Goal: Information Seeking & Learning: Learn about a topic

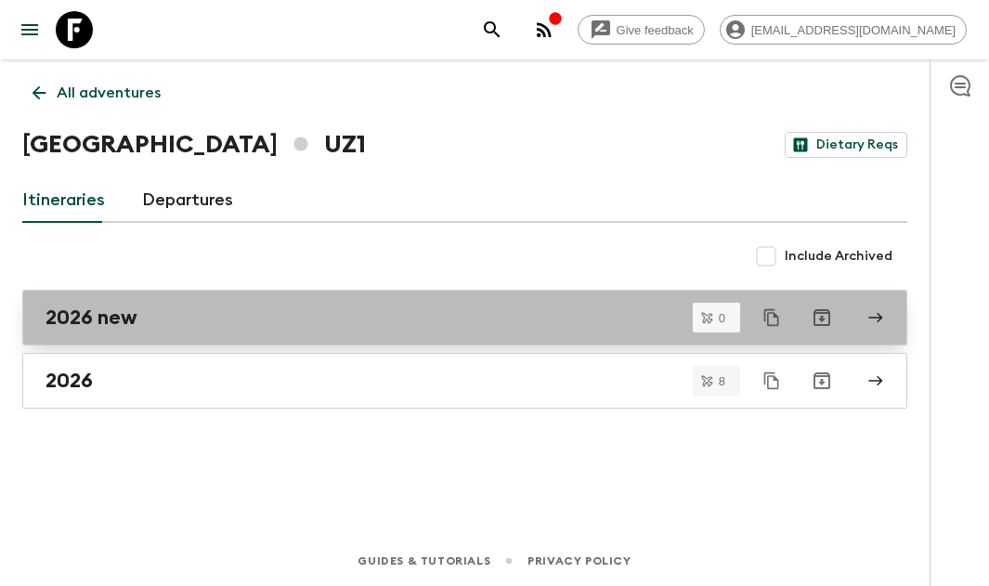
click at [123, 316] on h2 "2026 new" at bounding box center [92, 318] width 92 height 24
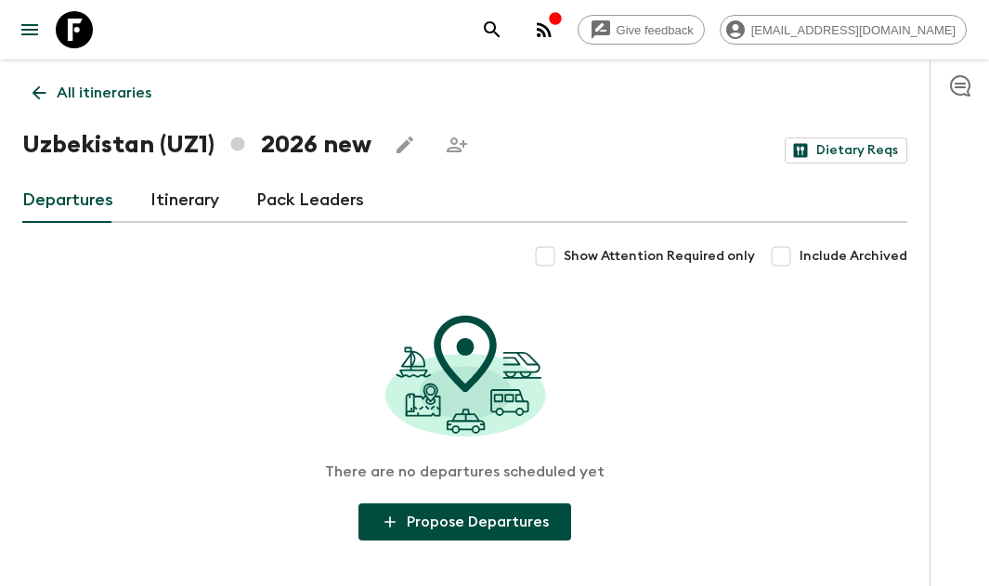
click at [90, 145] on h1 "Uzbekistan (UZ1) 2026 new" at bounding box center [196, 144] width 349 height 37
click at [48, 88] on icon at bounding box center [39, 93] width 20 height 20
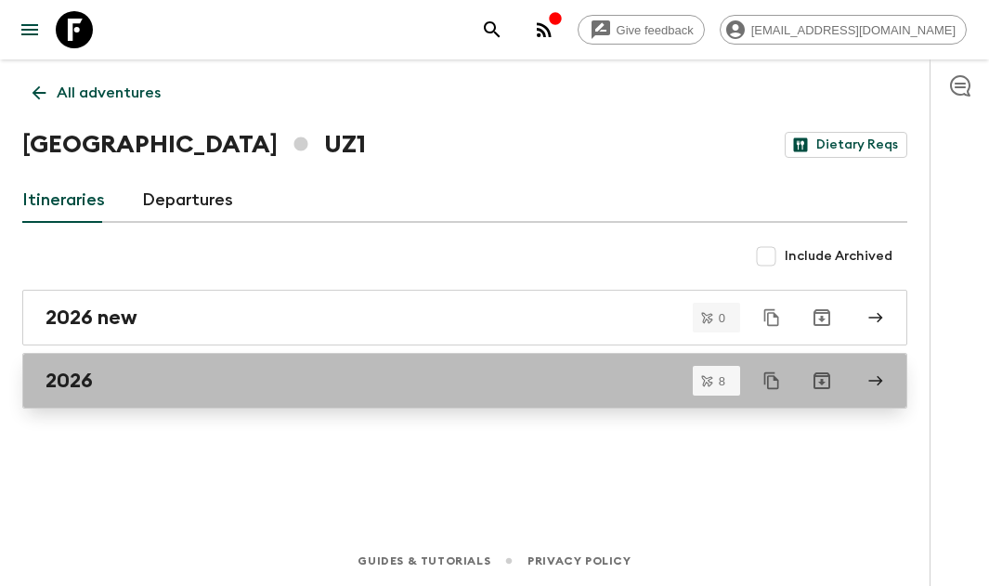
click at [83, 381] on h2 "2026" at bounding box center [69, 381] width 47 height 24
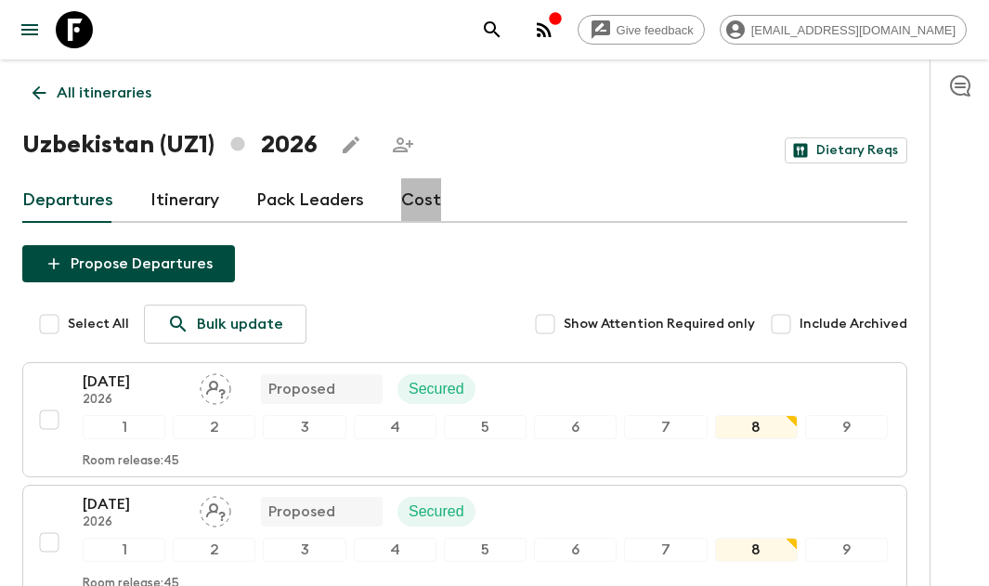
click at [418, 200] on link "Cost" at bounding box center [421, 200] width 40 height 45
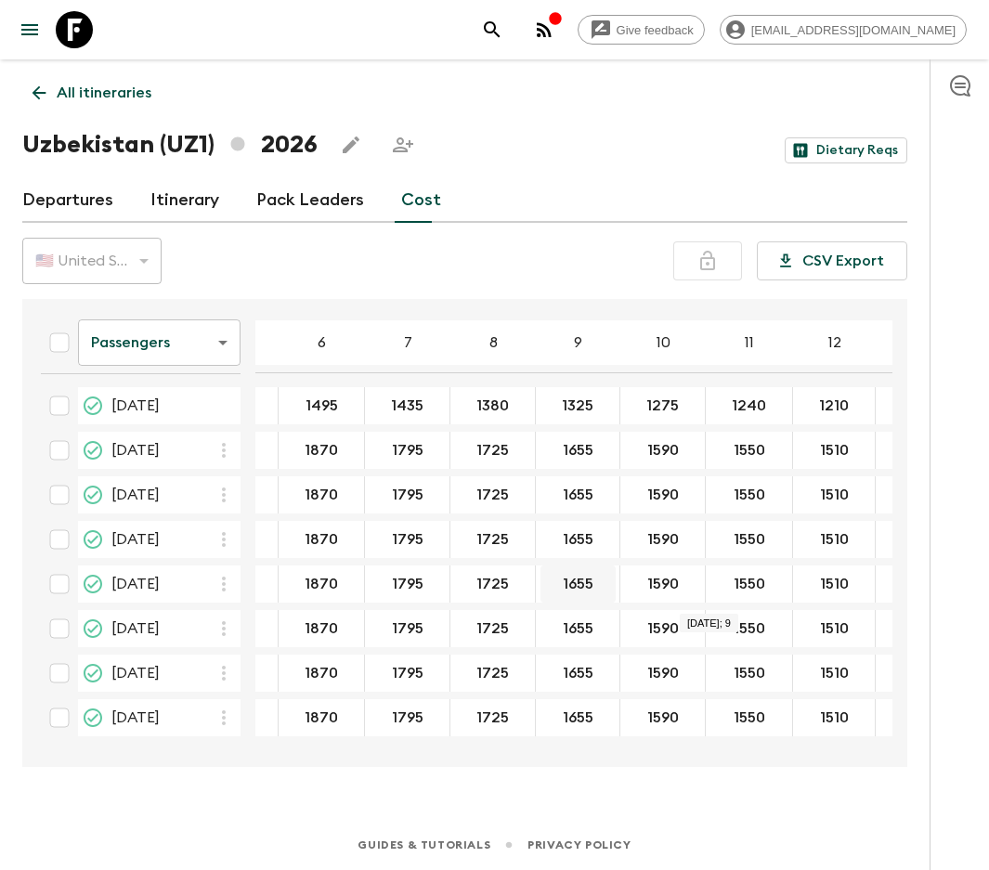
scroll to position [0, 157]
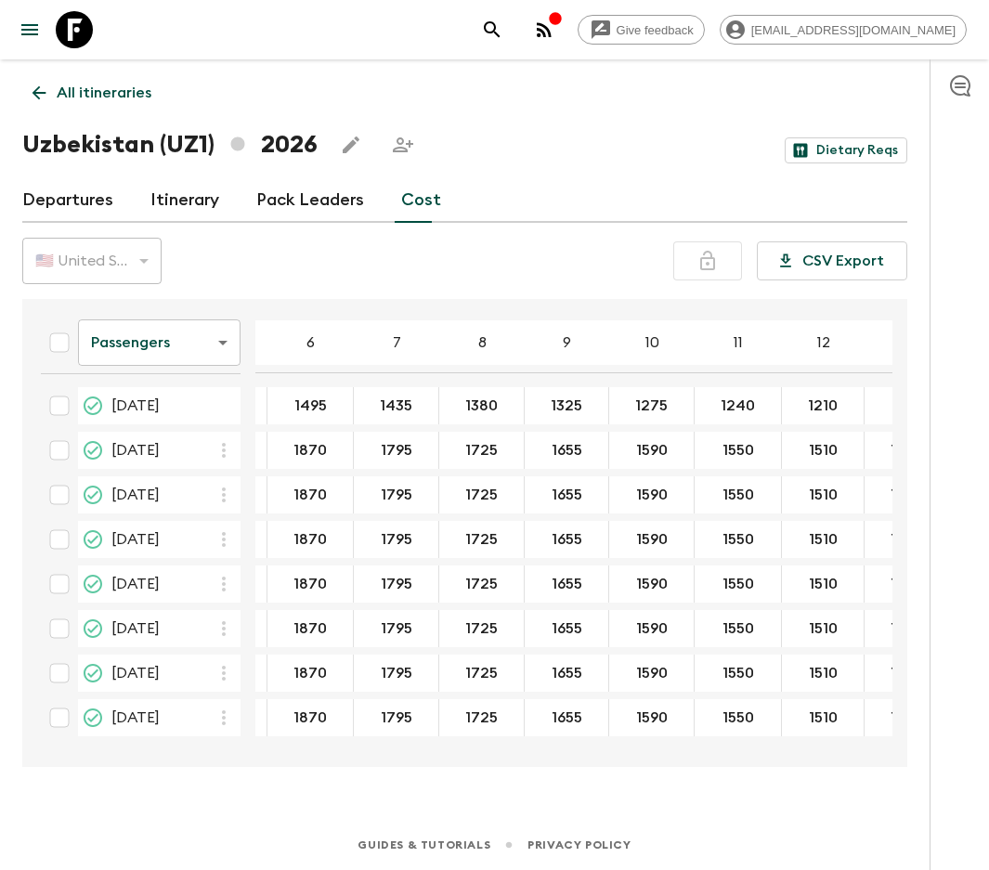
click at [166, 350] on body "Give feedback [EMAIL_ADDRESS][DOMAIN_NAME] All itineraries [GEOGRAPHIC_DATA] (U…" at bounding box center [494, 435] width 989 height 870
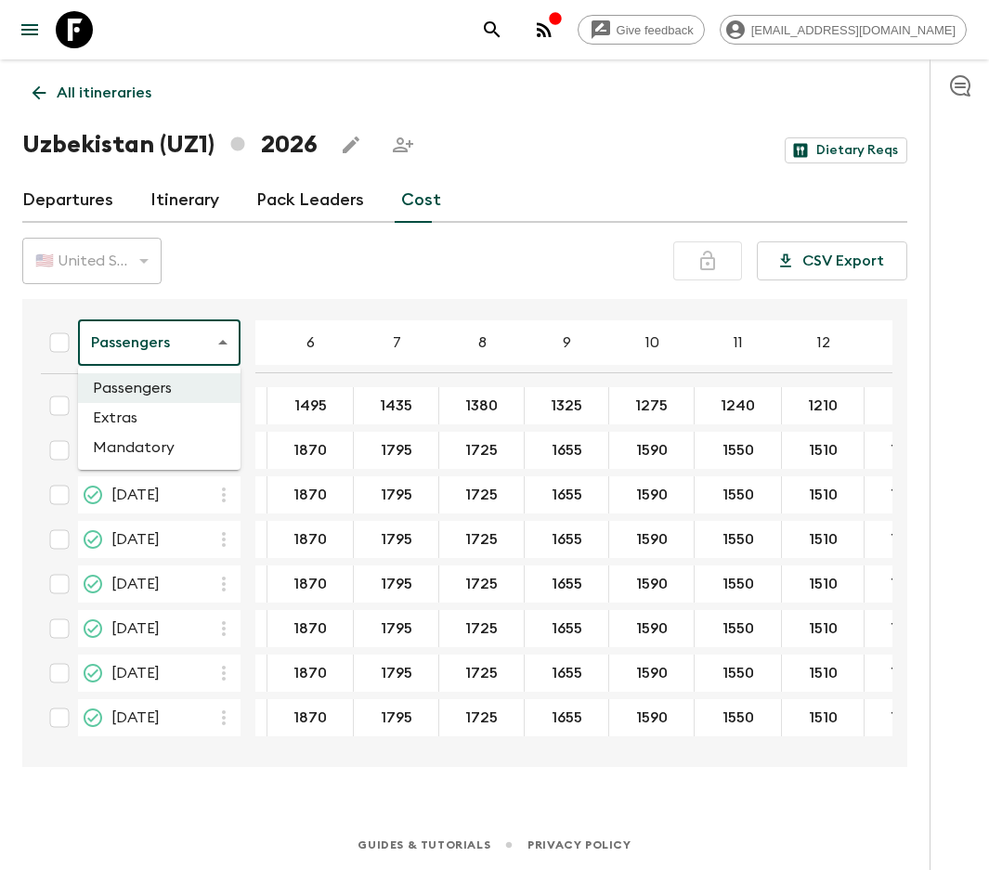
click at [150, 460] on li "Mandatory" at bounding box center [159, 448] width 163 height 30
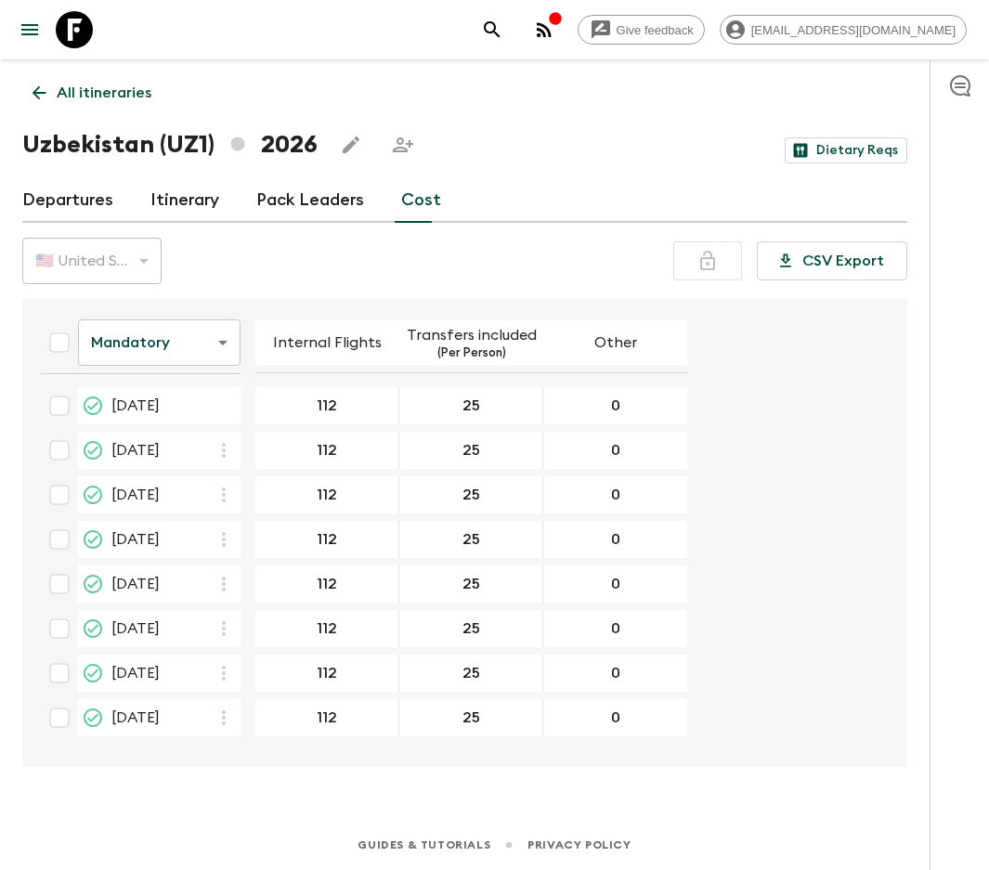
click at [50, 91] on link "All itineraries" at bounding box center [91, 92] width 139 height 37
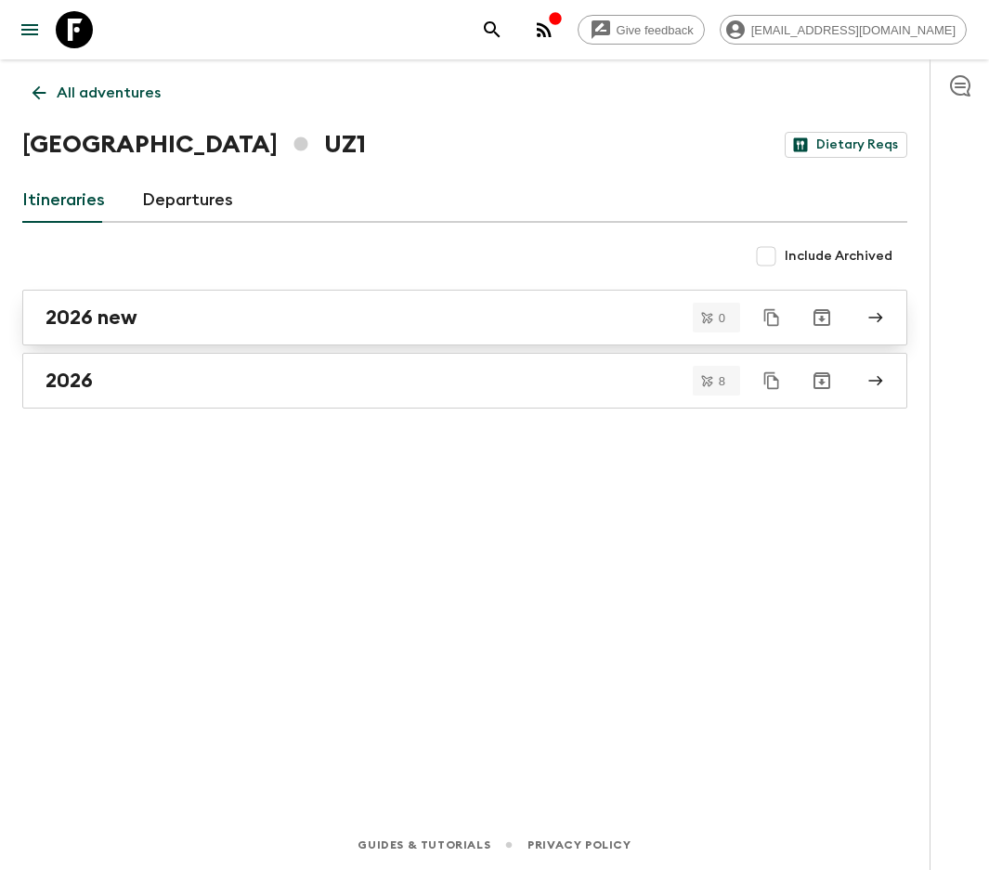
click at [98, 316] on h2 "2026 new" at bounding box center [92, 318] width 92 height 24
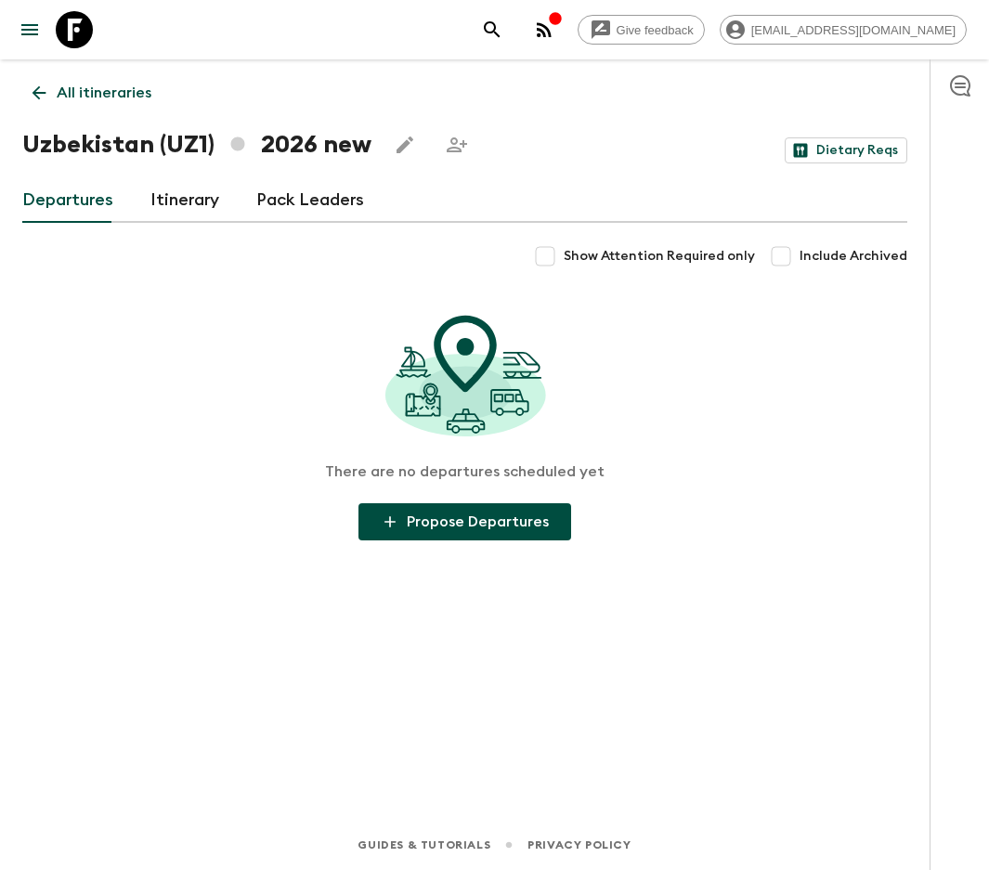
click at [182, 203] on link "Itinerary" at bounding box center [185, 200] width 69 height 45
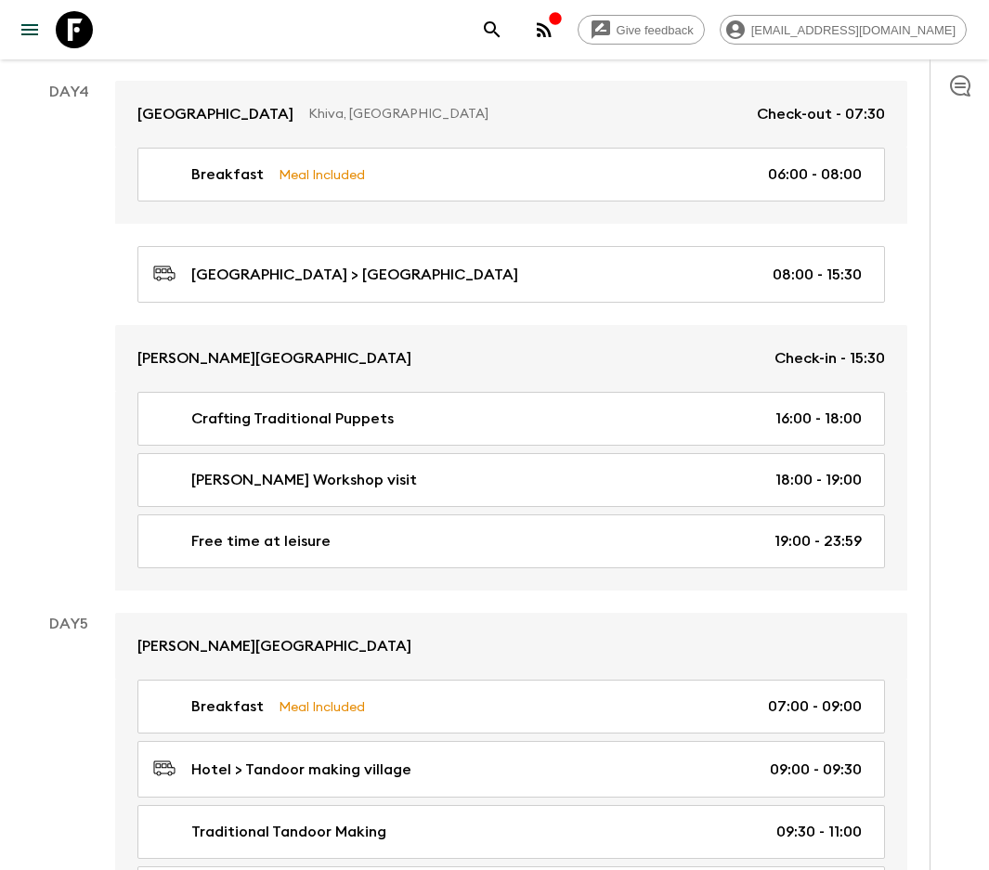
scroll to position [1853, 0]
